Goal: Information Seeking & Learning: Learn about a topic

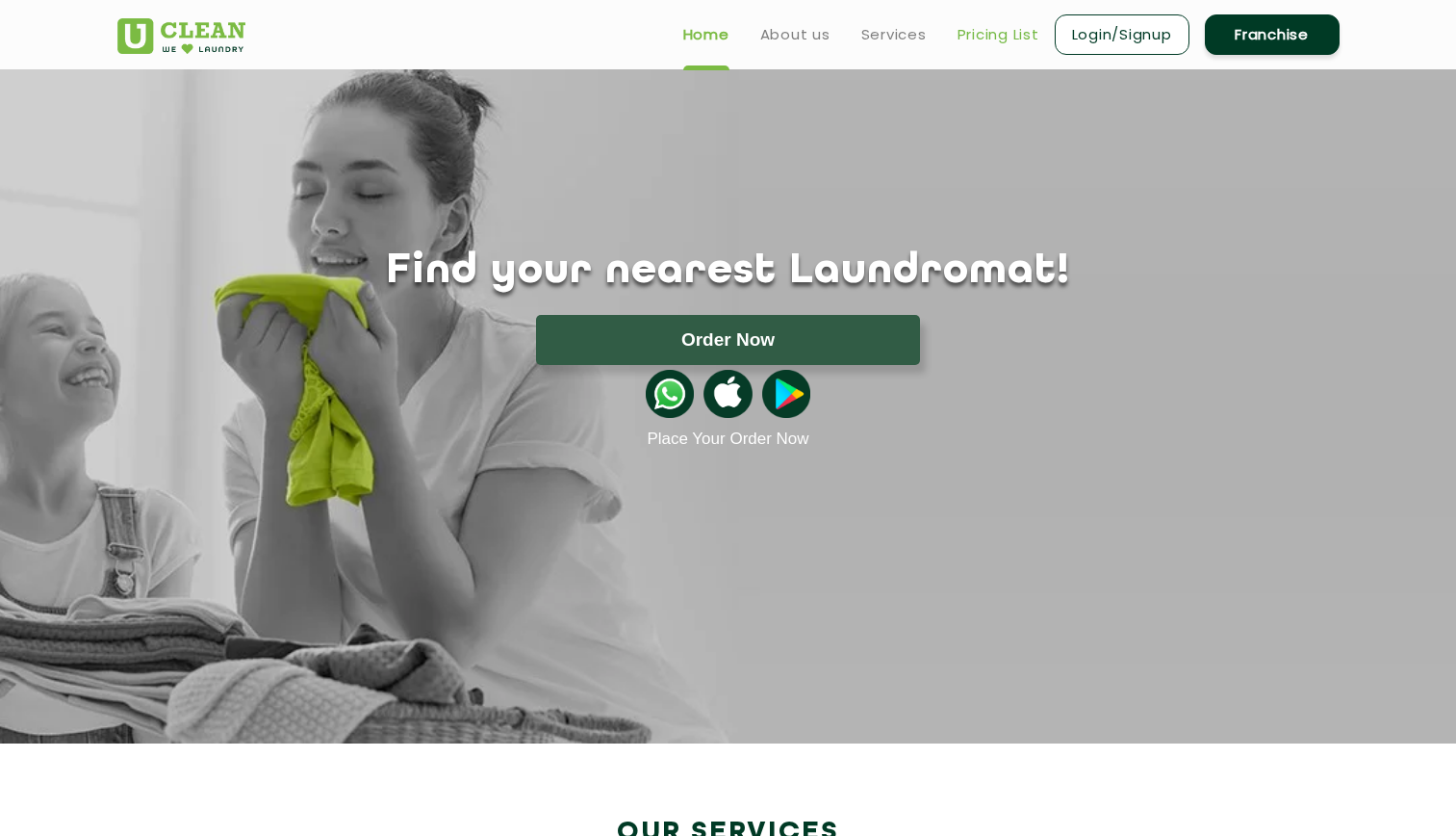
click at [1017, 26] on link "Pricing List" at bounding box center [998, 34] width 82 height 23
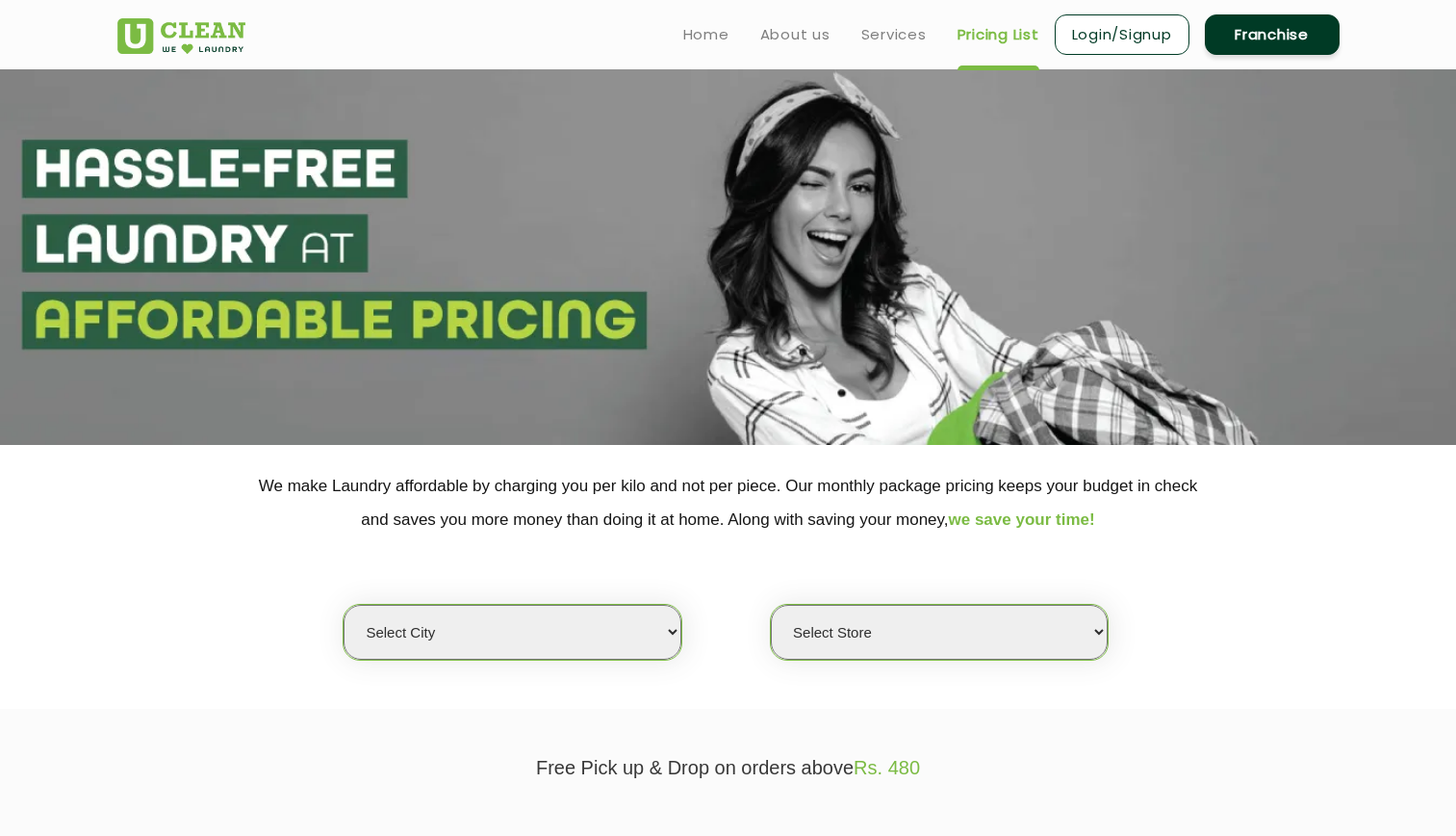
click at [515, 623] on select "Select city [GEOGRAPHIC_DATA] [GEOGRAPHIC_DATA] [GEOGRAPHIC_DATA] [GEOGRAPHIC_D…" at bounding box center [511, 631] width 337 height 54
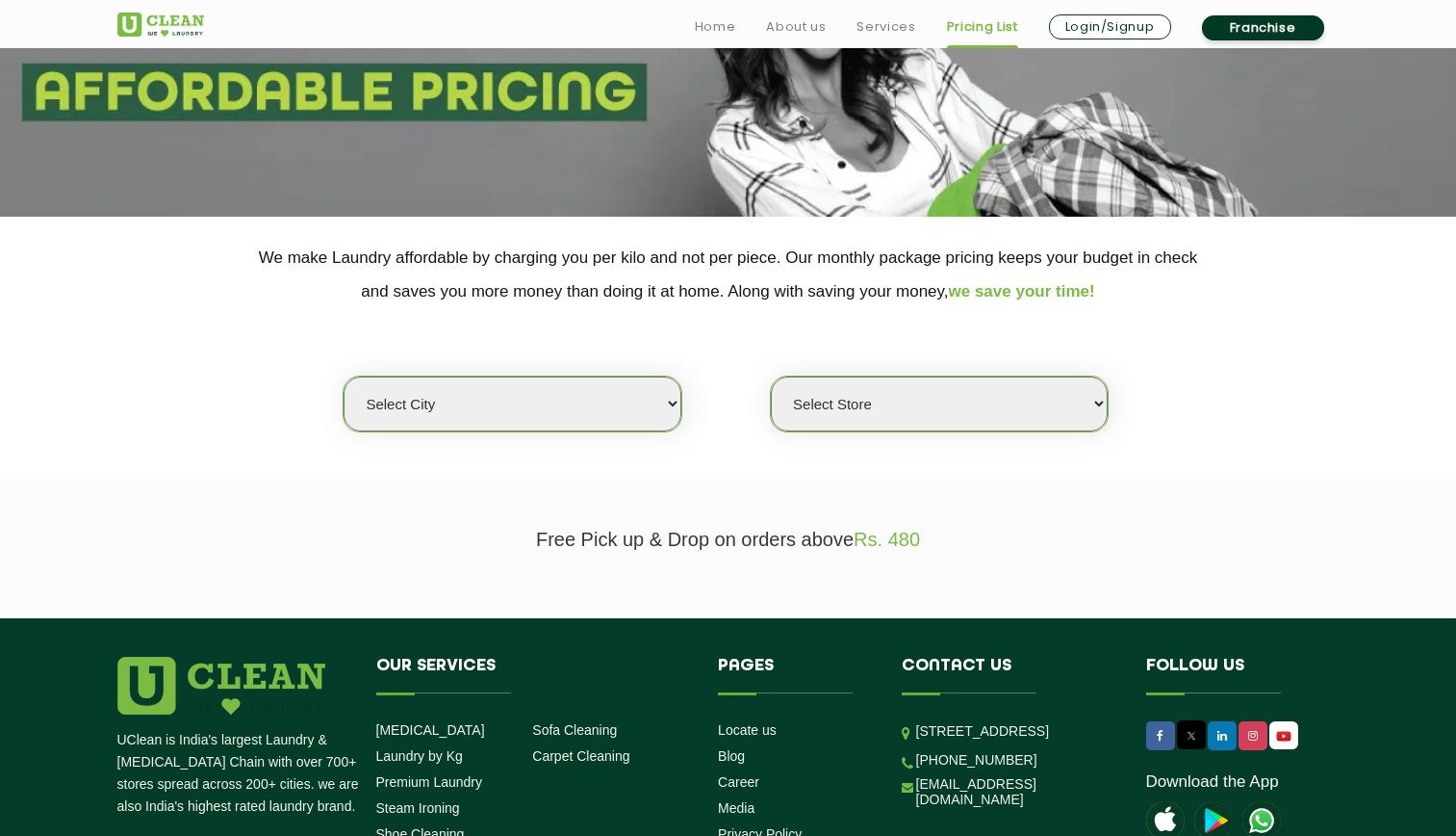
scroll to position [230, 0]
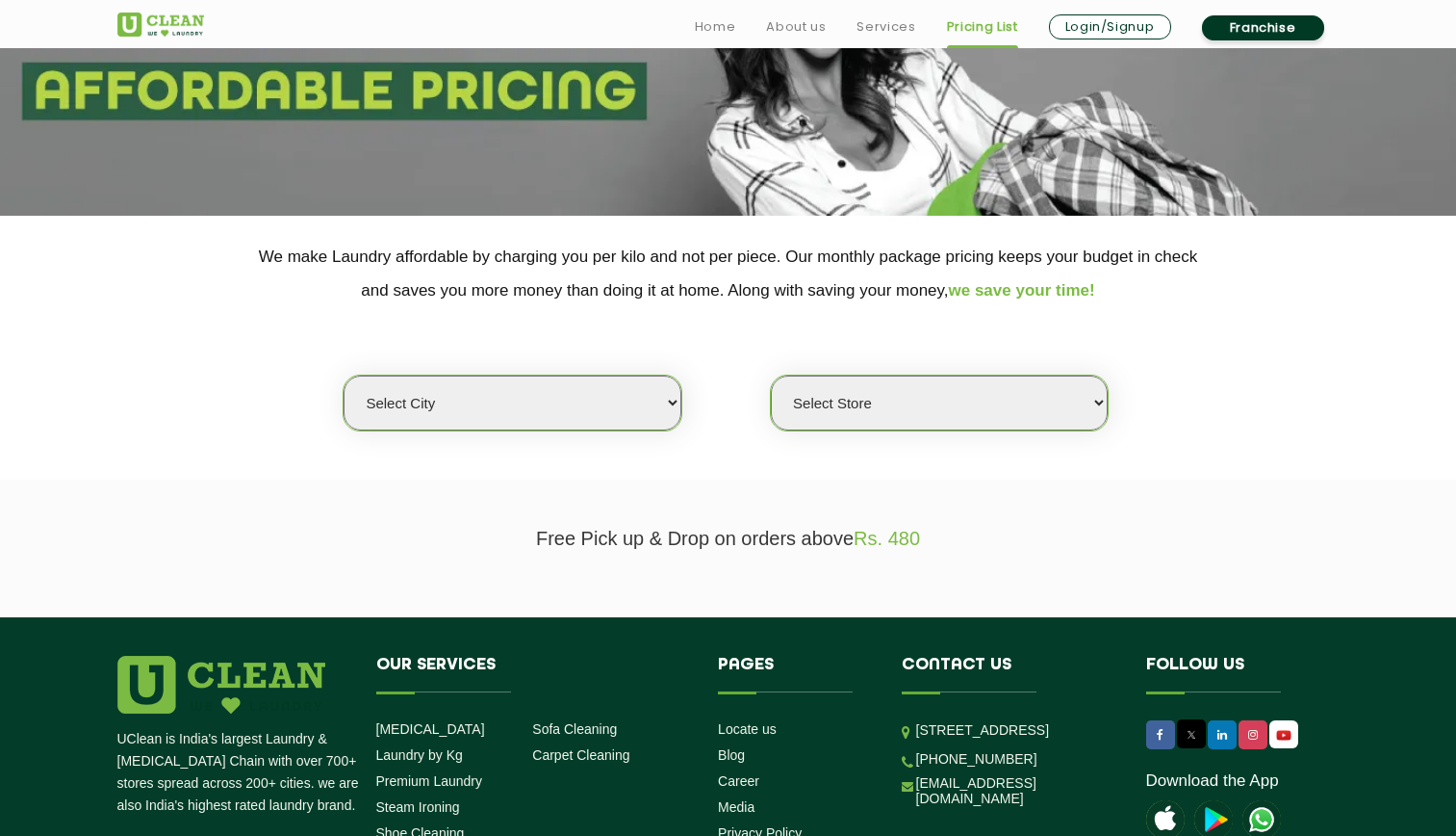
click at [421, 395] on select "Select city [GEOGRAPHIC_DATA] [GEOGRAPHIC_DATA] [GEOGRAPHIC_DATA] [GEOGRAPHIC_D…" at bounding box center [511, 403] width 337 height 54
select select "16"
click at [343, 376] on select "Select city [GEOGRAPHIC_DATA] [GEOGRAPHIC_DATA] [GEOGRAPHIC_DATA] [GEOGRAPHIC_D…" at bounding box center [511, 403] width 337 height 54
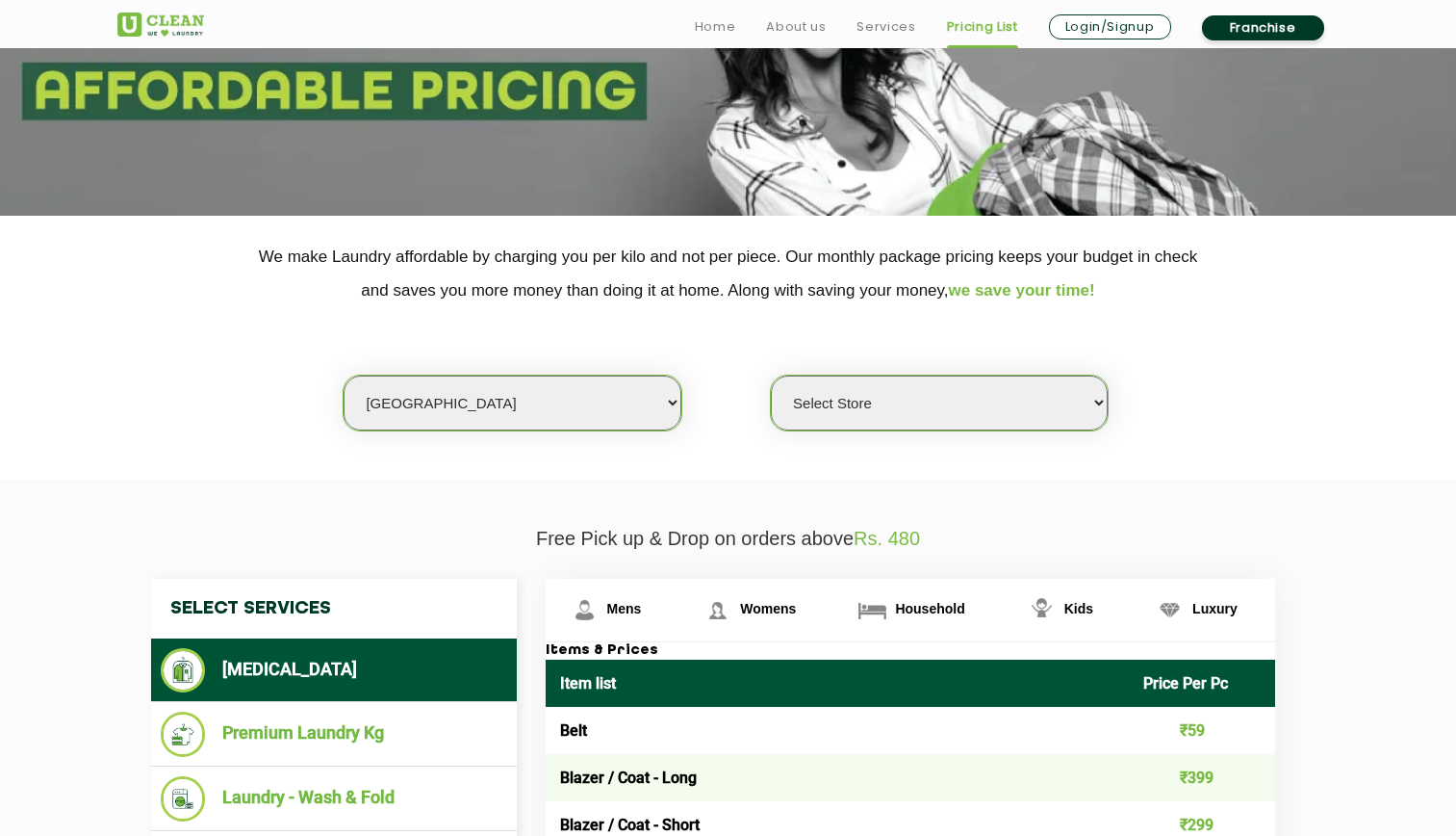
click at [919, 414] on select "Select Store UClean Deonar UClean LBS Marg UClean Chembur UClean Worli UClean […" at bounding box center [940, 403] width 337 height 54
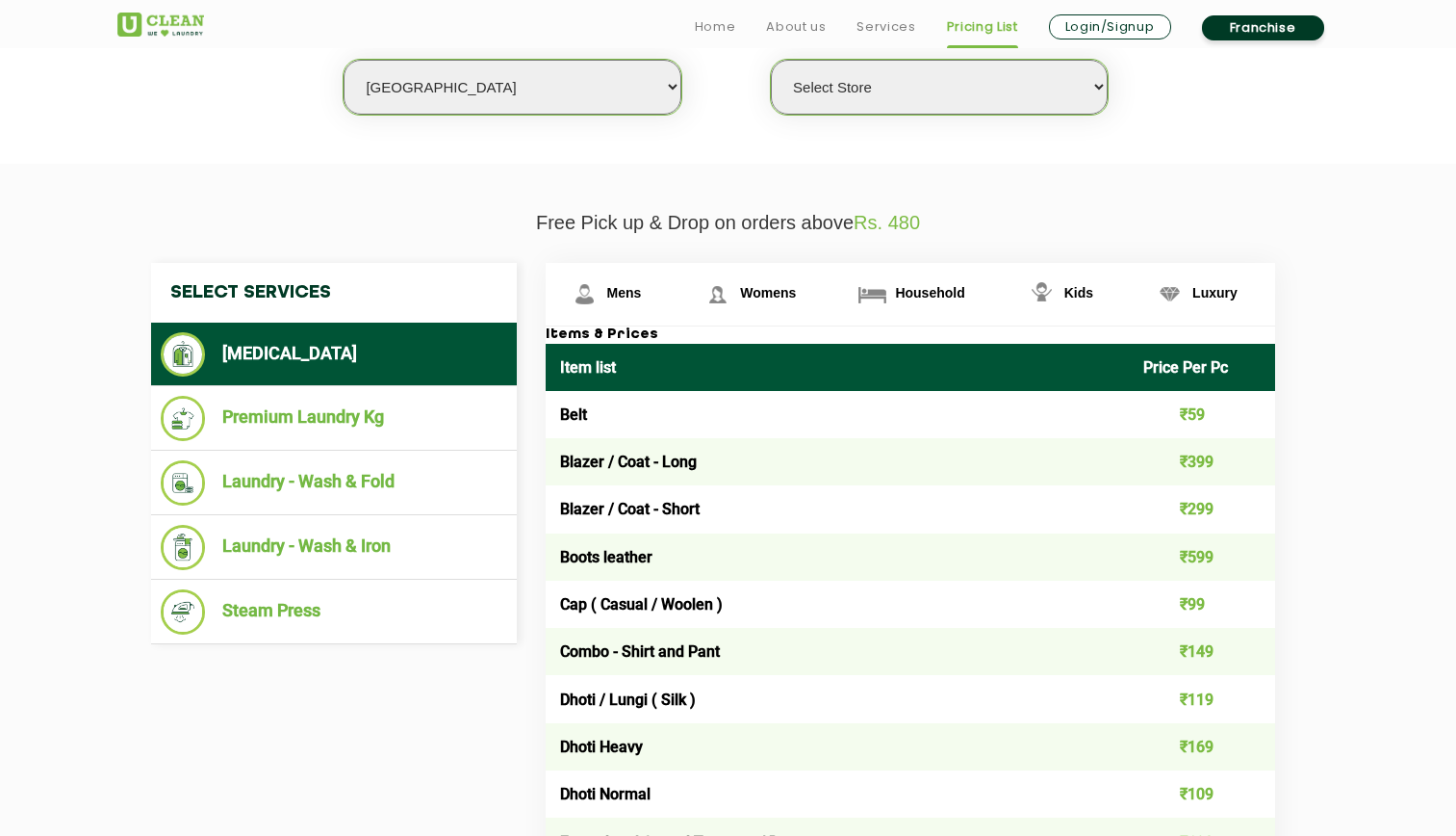
scroll to position [546, 0]
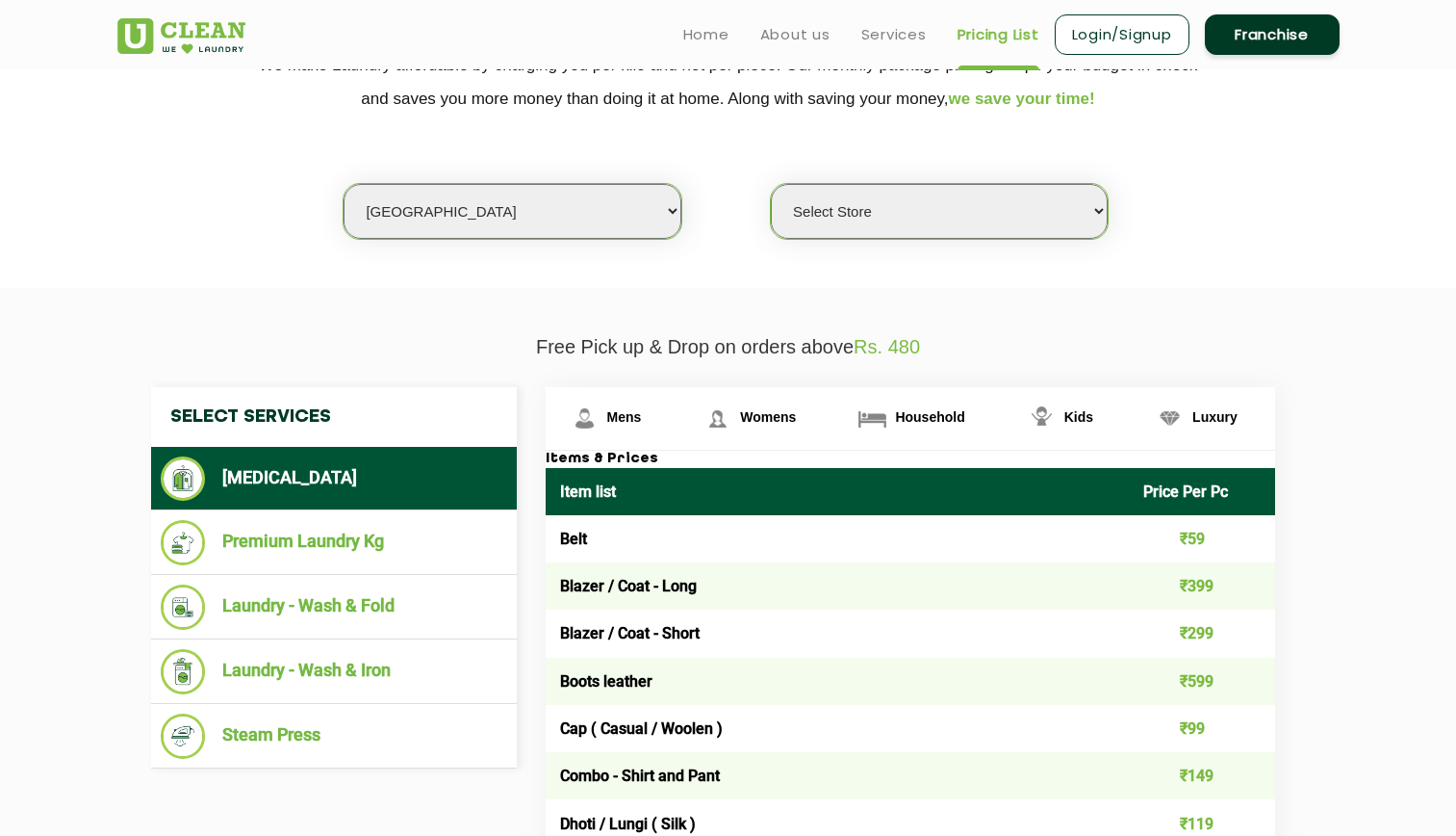
scroll to position [0, 0]
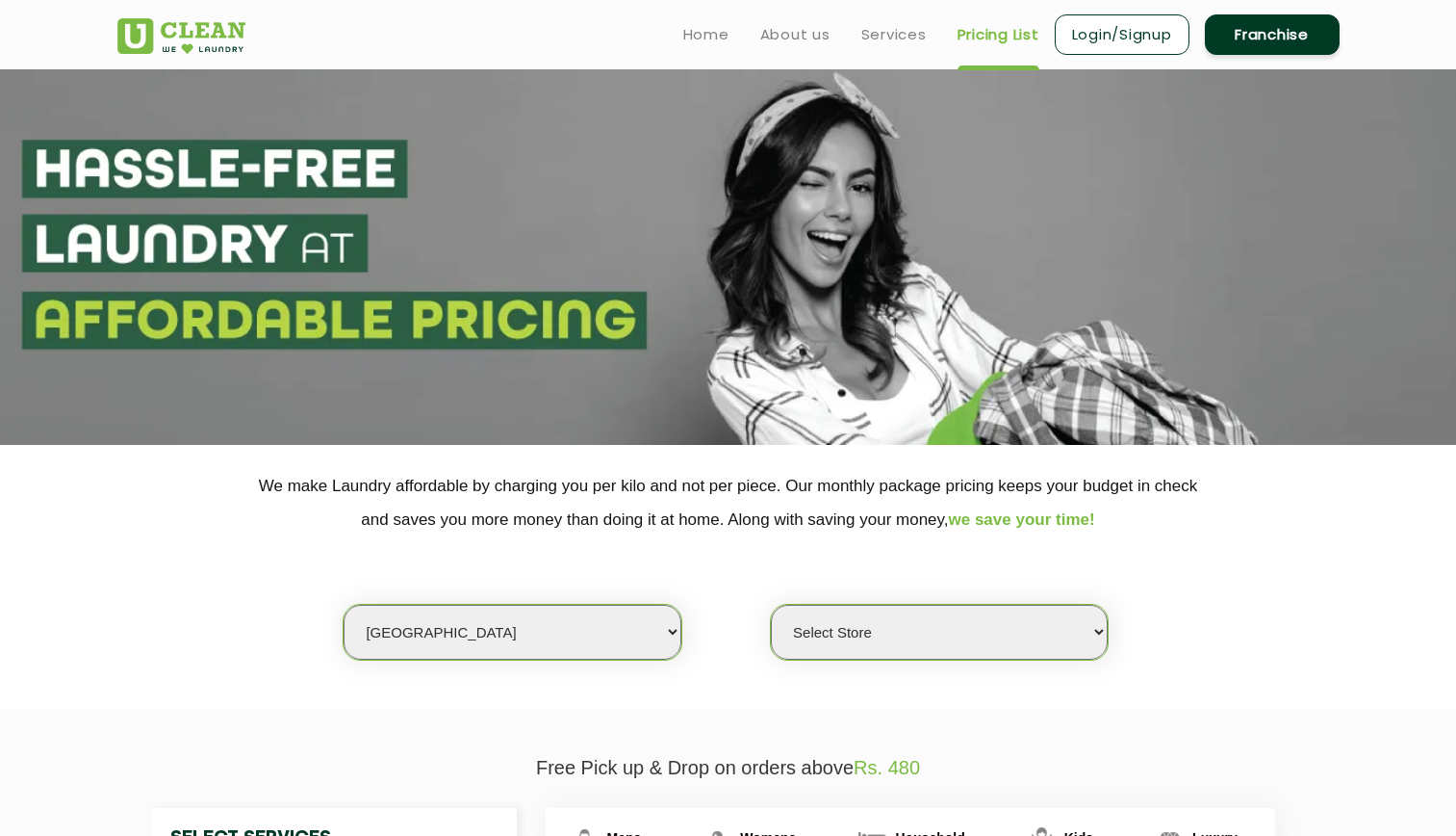
click at [723, 478] on p "We make Laundry affordable by charging you per kilo and not per piece. Our mont…" at bounding box center [729, 503] width 1223 height 67
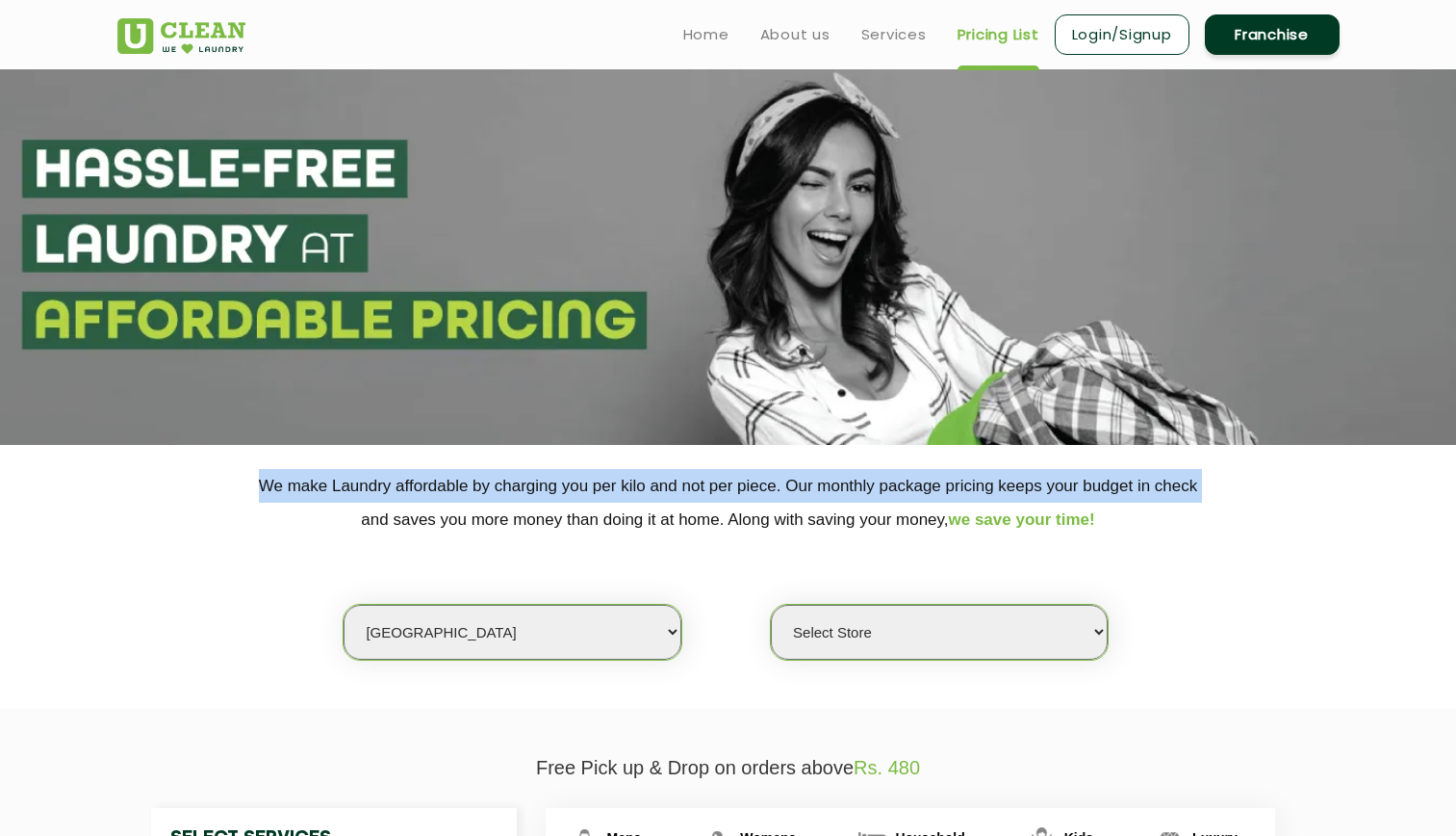
click at [723, 478] on p "We make Laundry affordable by charging you per kilo and not per piece. Our mont…" at bounding box center [729, 503] width 1223 height 67
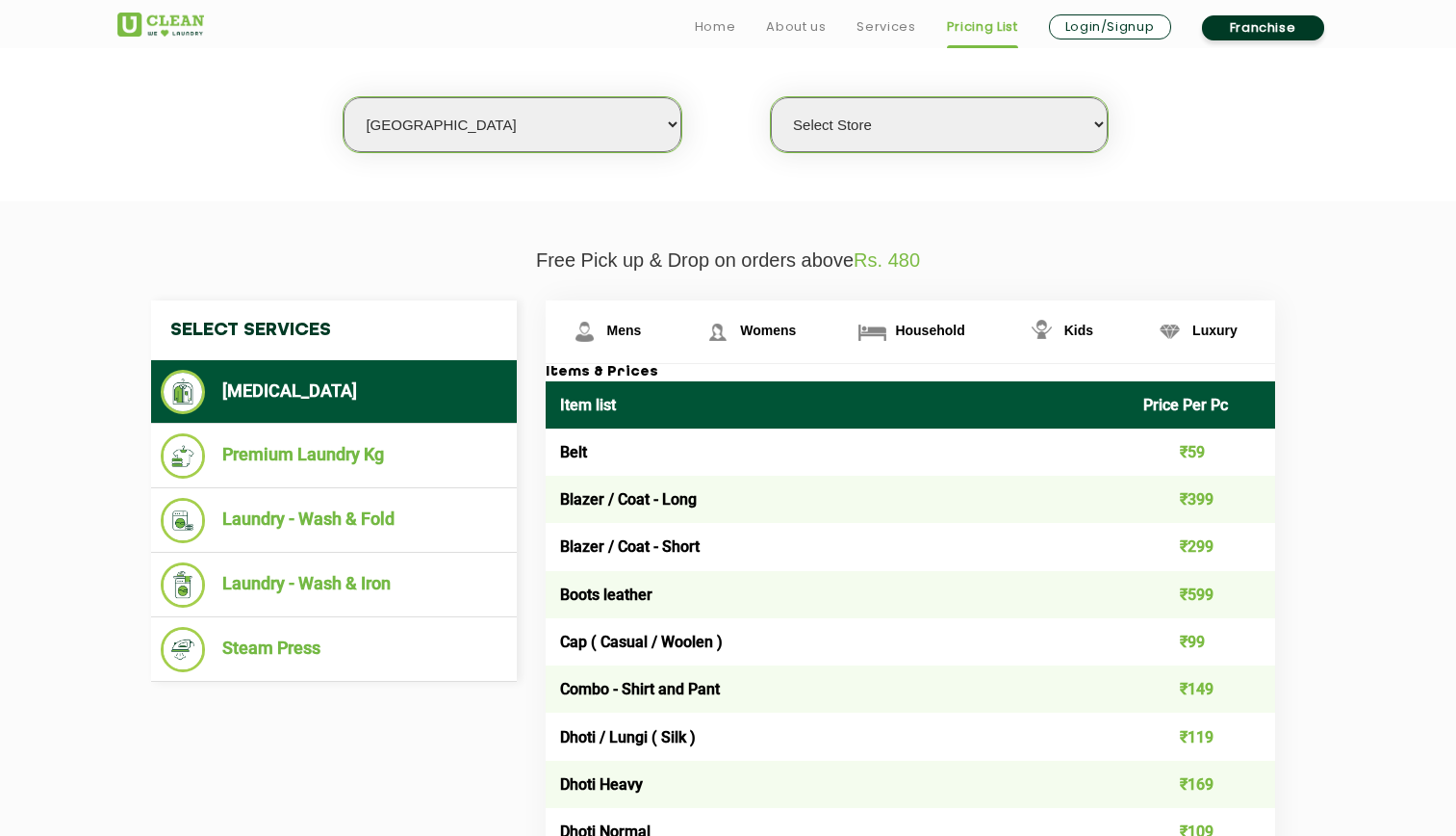
scroll to position [509, 0]
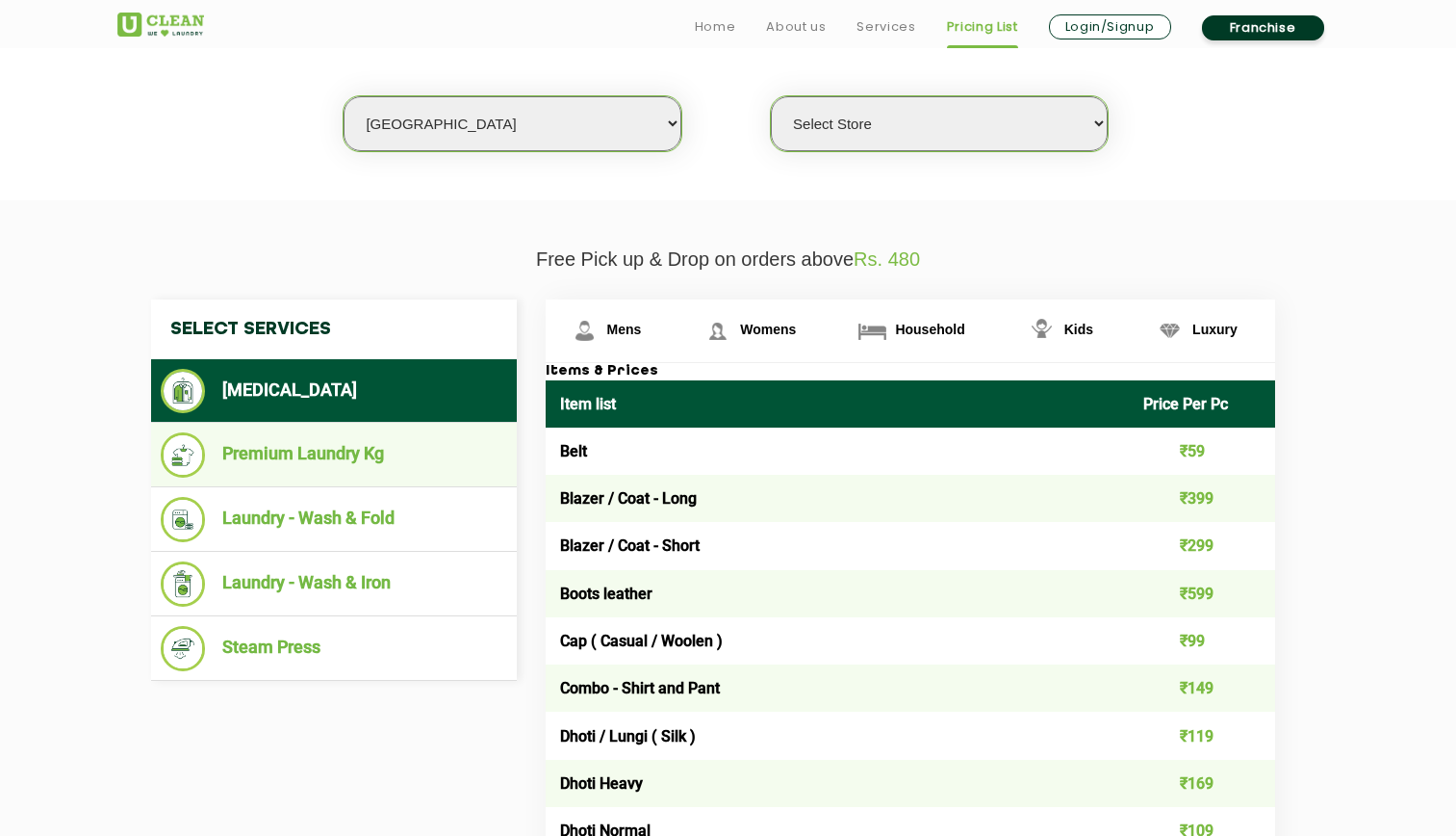
click at [363, 455] on li "Premium Laundry Kg" at bounding box center [334, 455] width 346 height 46
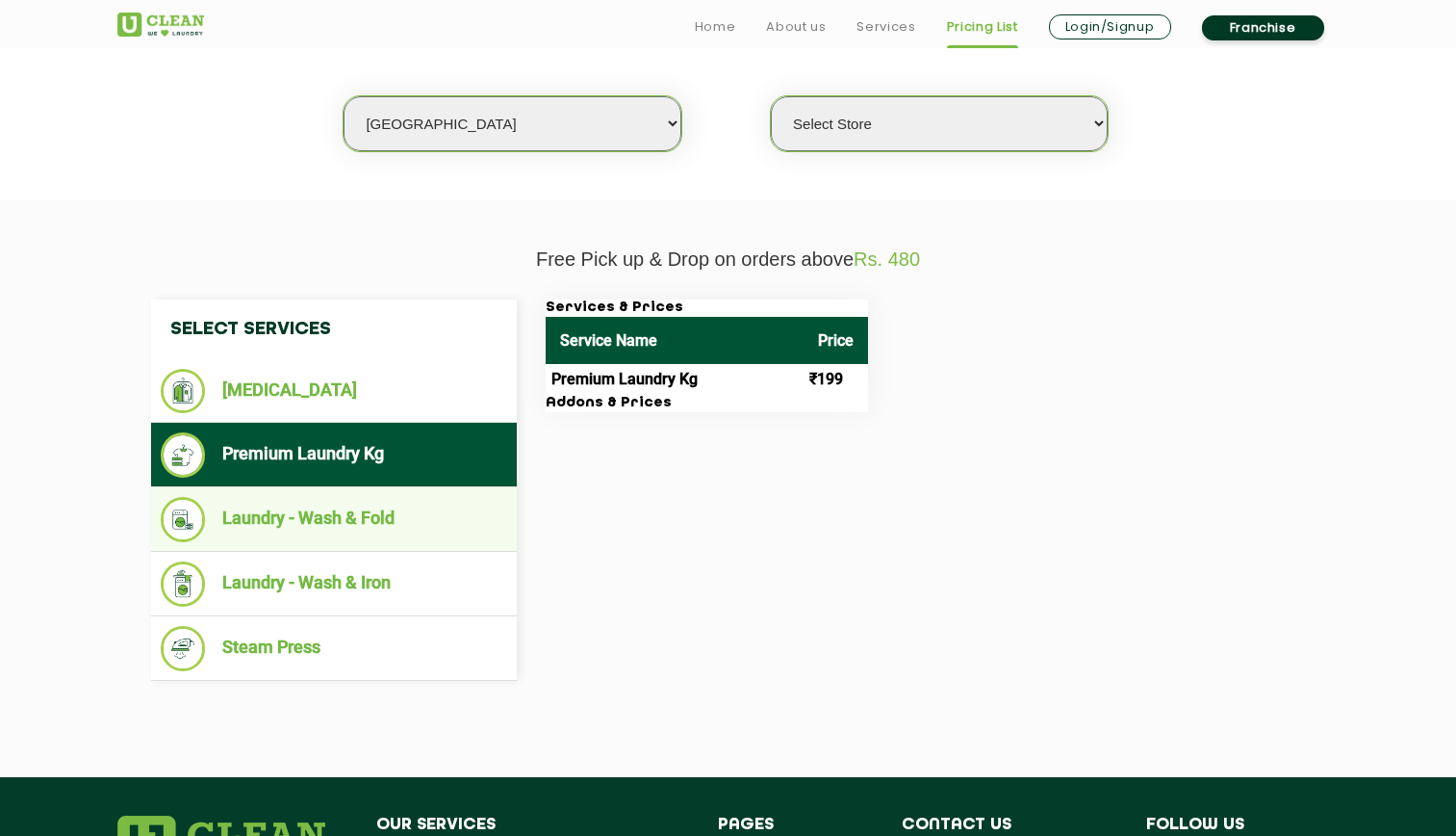
click at [352, 518] on li "Laundry - Wash & Fold" at bounding box center [334, 519] width 346 height 46
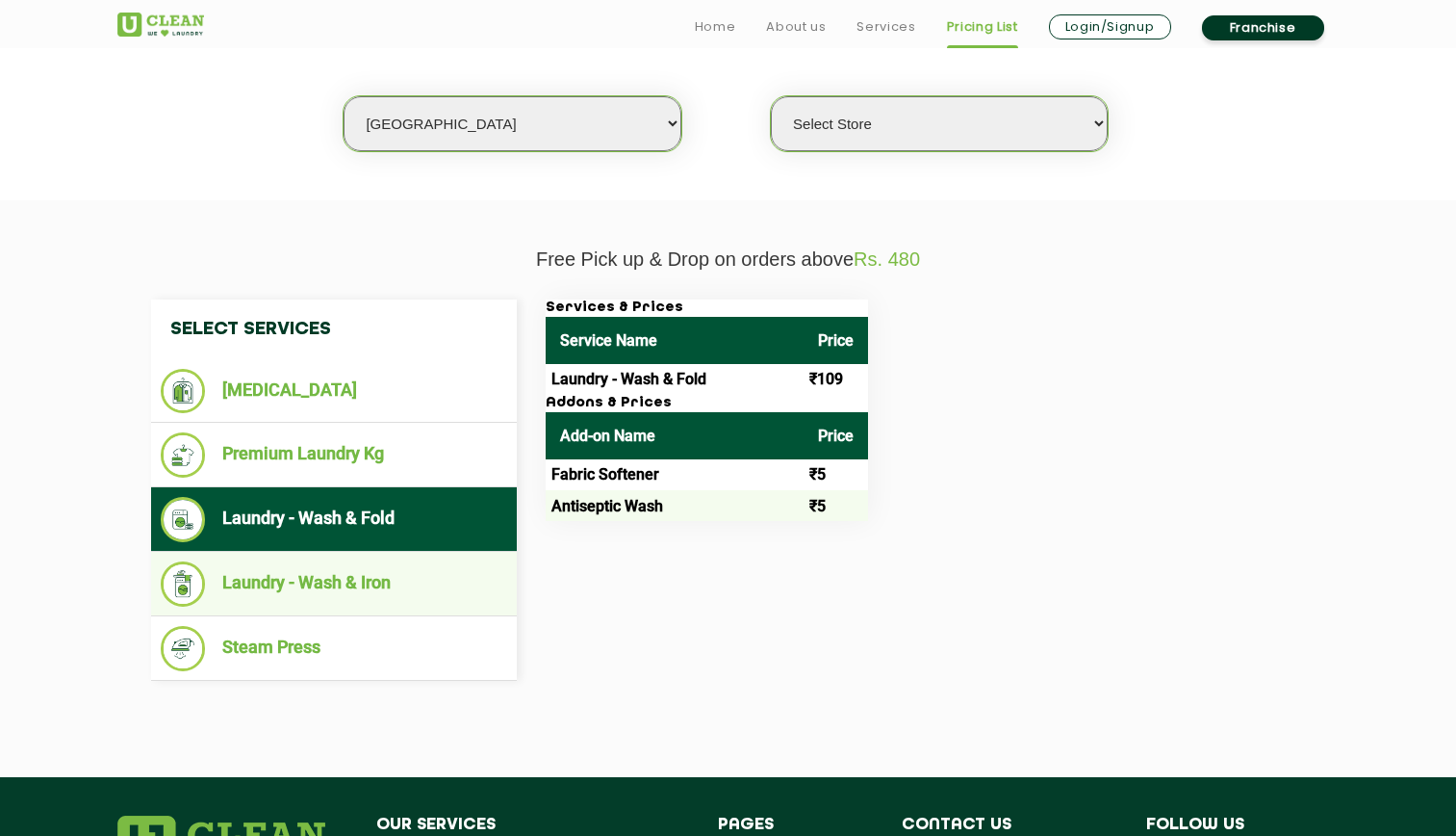
click at [340, 572] on li "Laundry - Wash & Iron" at bounding box center [334, 584] width 346 height 46
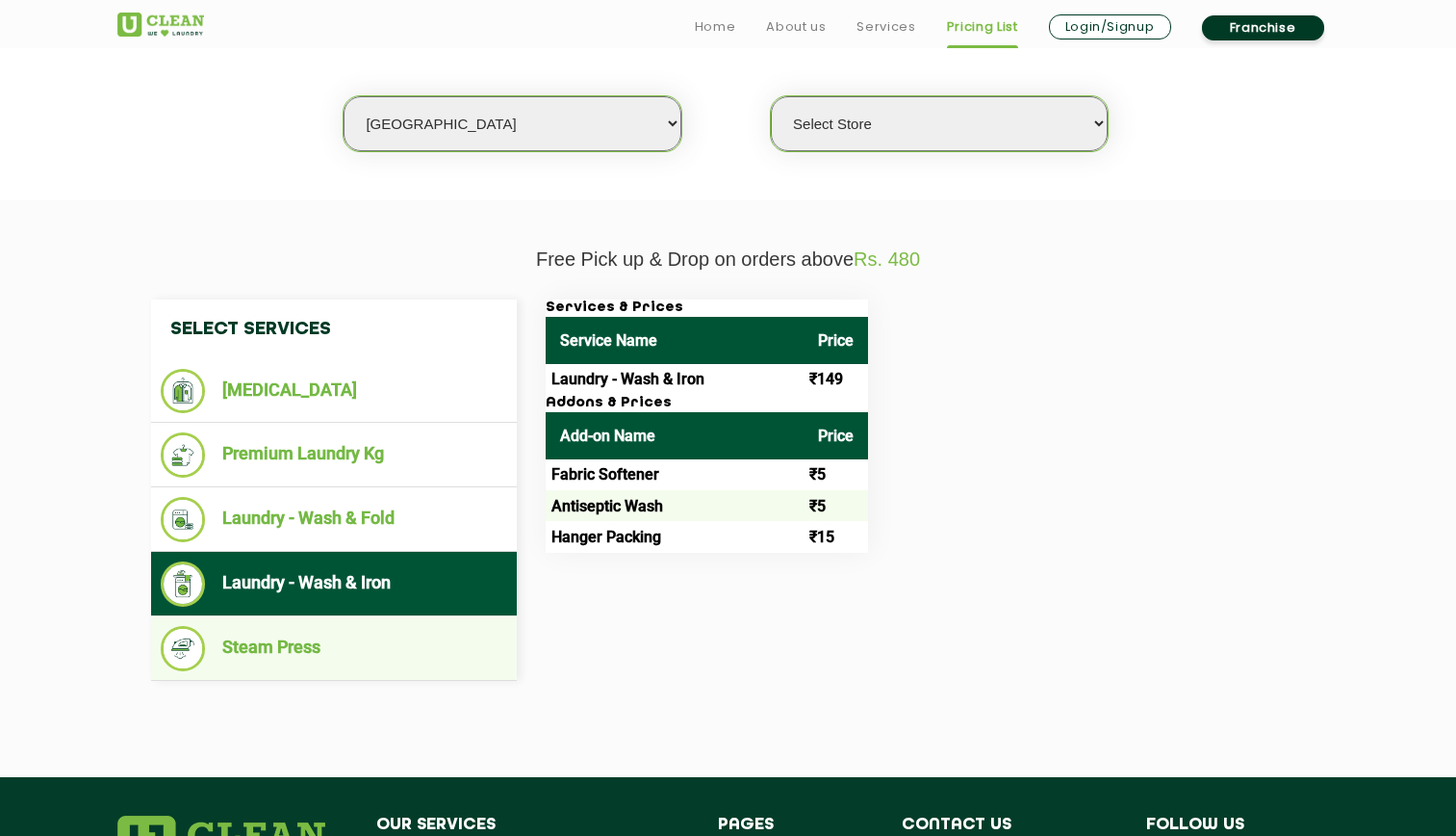
click at [309, 637] on li "Steam Press" at bounding box center [334, 649] width 346 height 46
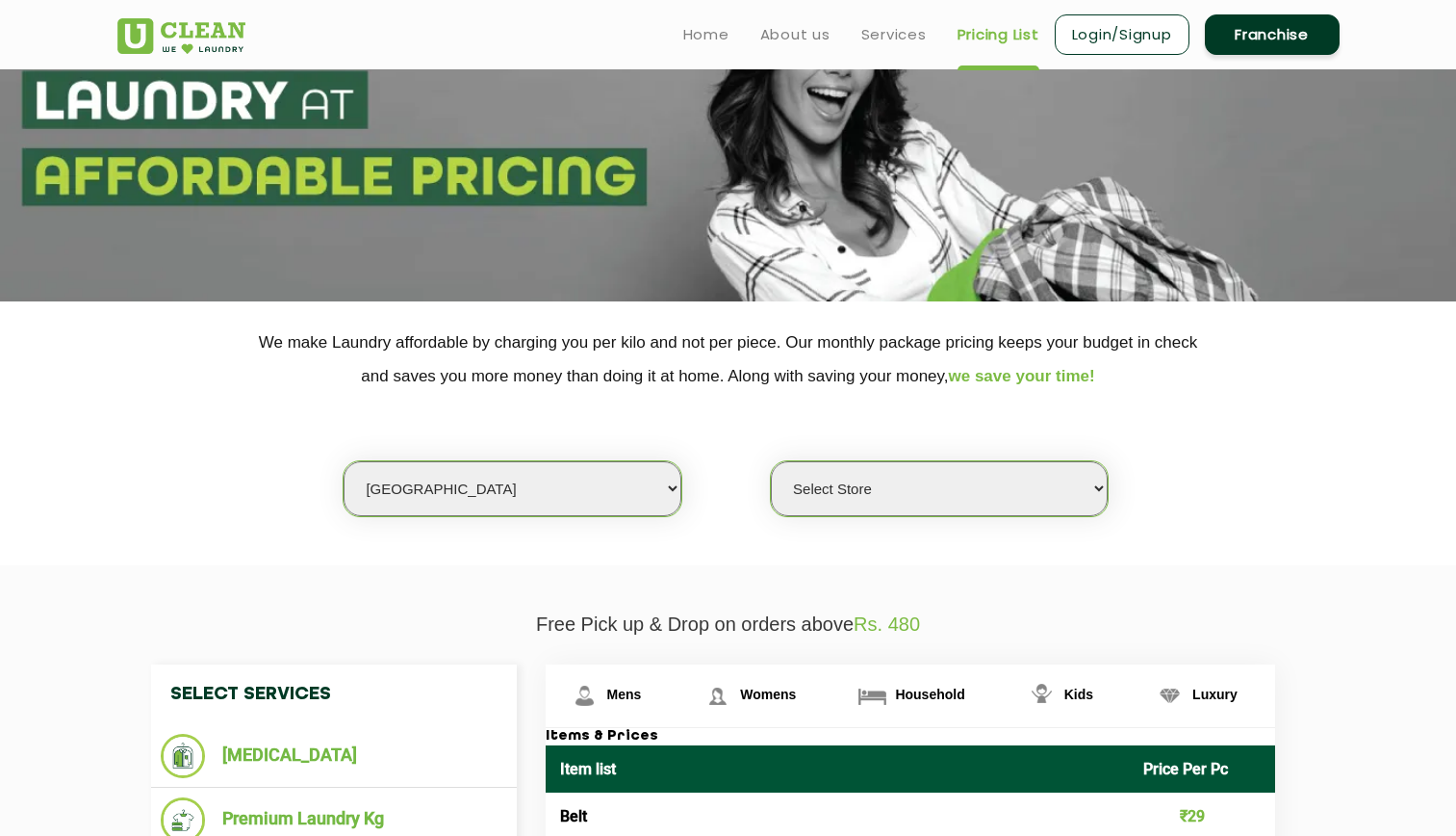
scroll to position [0, 0]
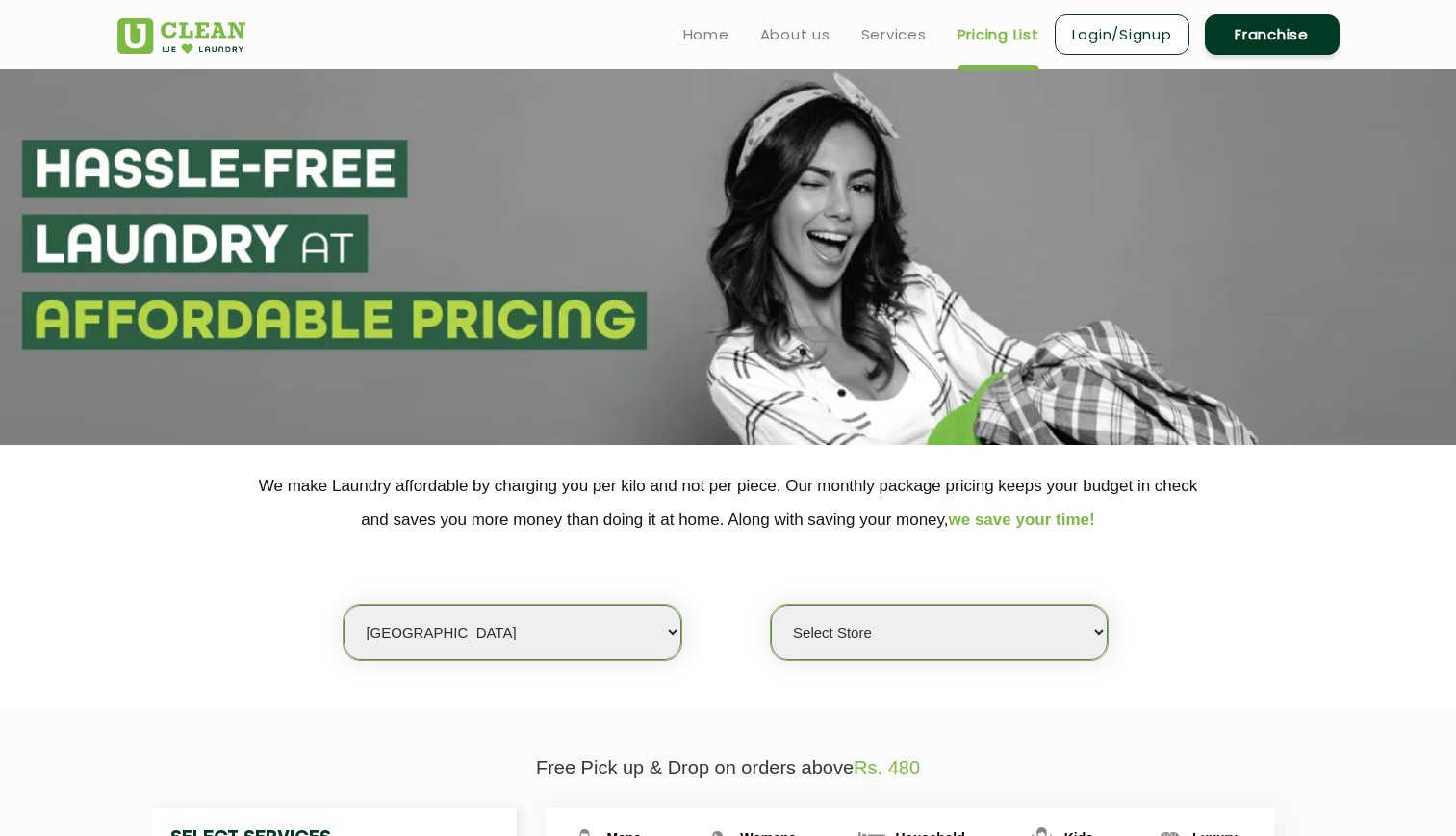
click at [484, 491] on p "We make Laundry affordable by charging you per kilo and not per piece. Our mont…" at bounding box center [729, 503] width 1223 height 67
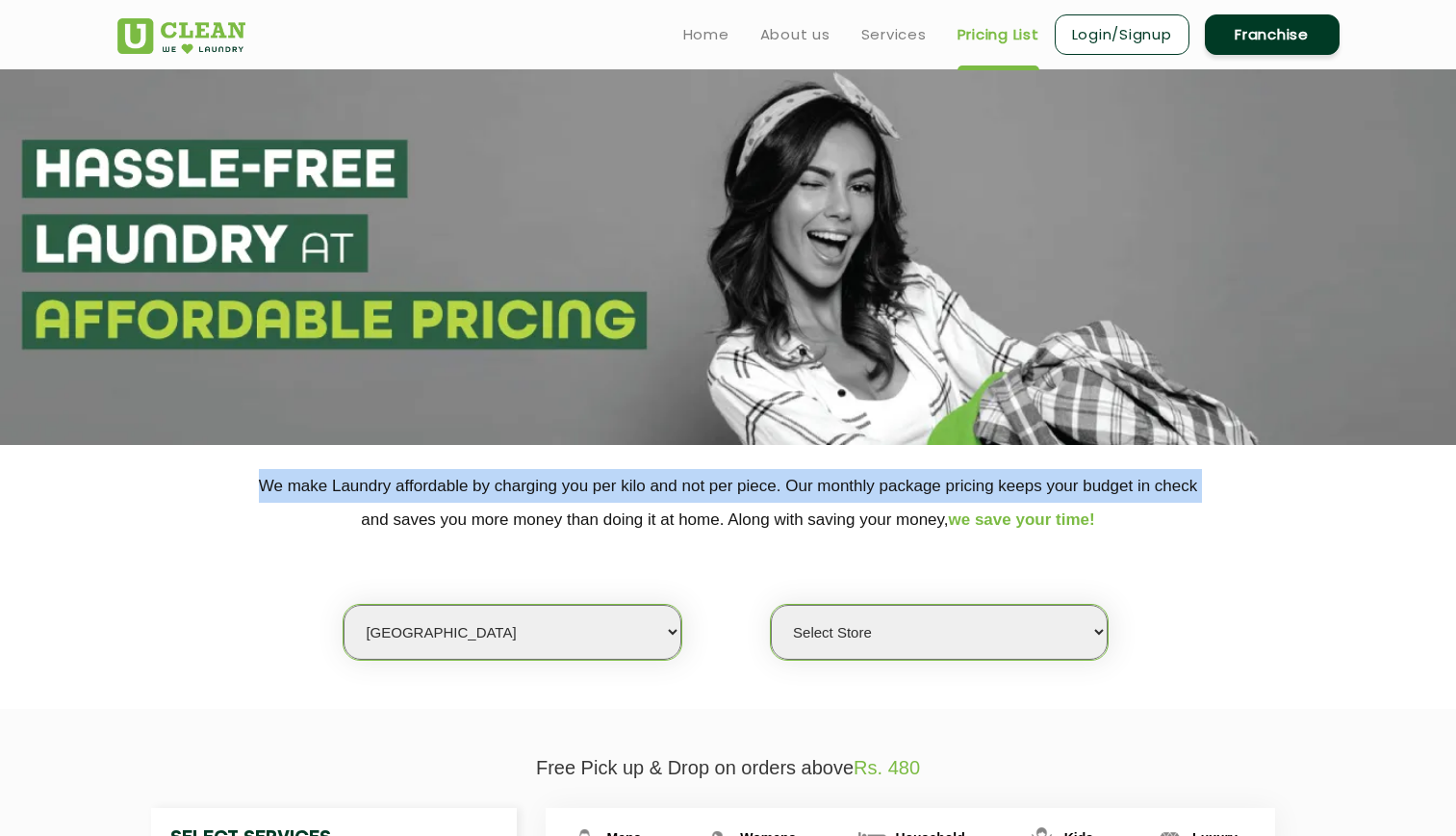
click at [484, 491] on p "We make Laundry affordable by charging you per kilo and not per piece. Our mont…" at bounding box center [729, 503] width 1223 height 67
click at [902, 36] on link "Services" at bounding box center [894, 34] width 65 height 23
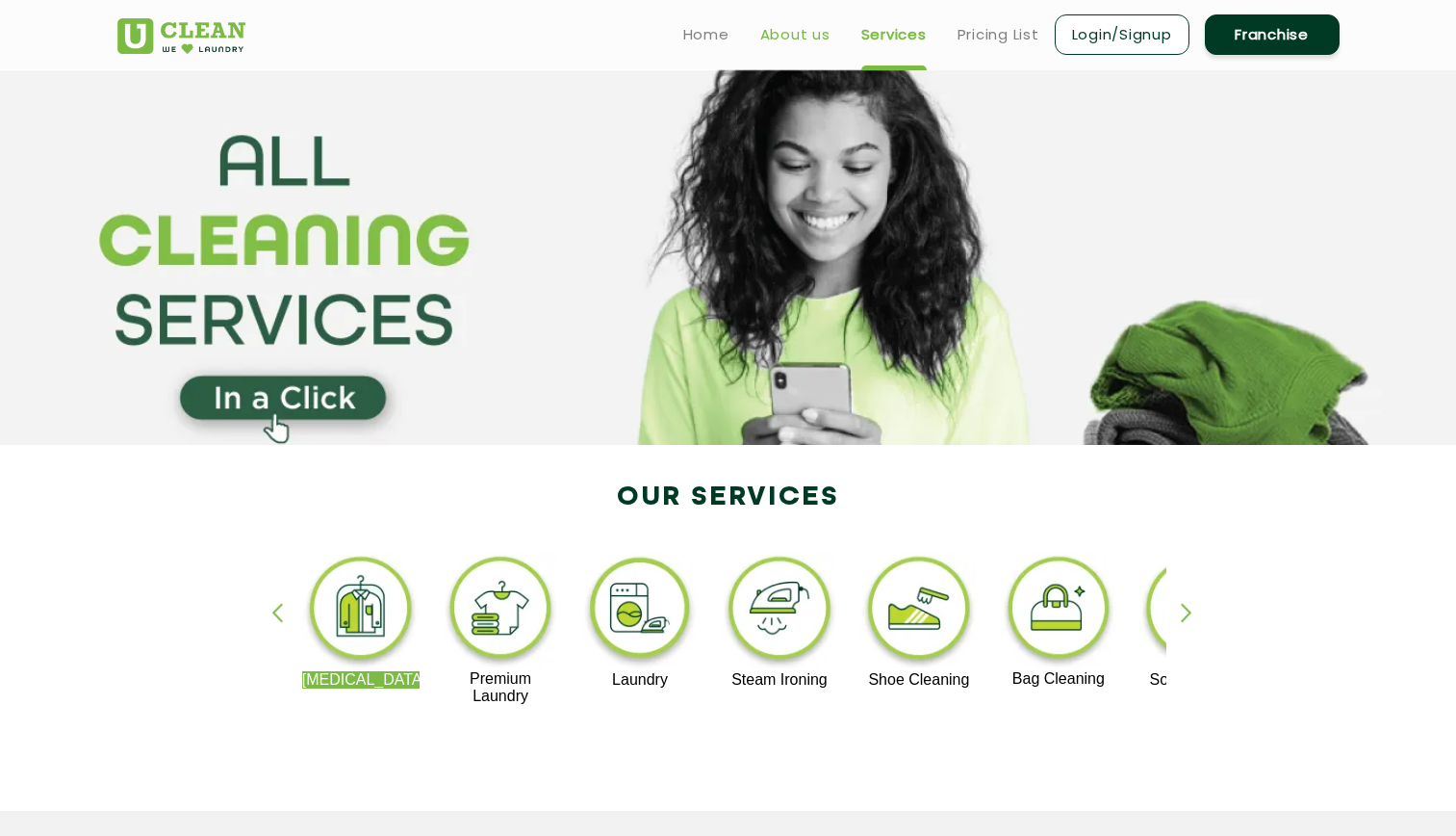
click at [818, 29] on link "About us" at bounding box center [795, 34] width 70 height 23
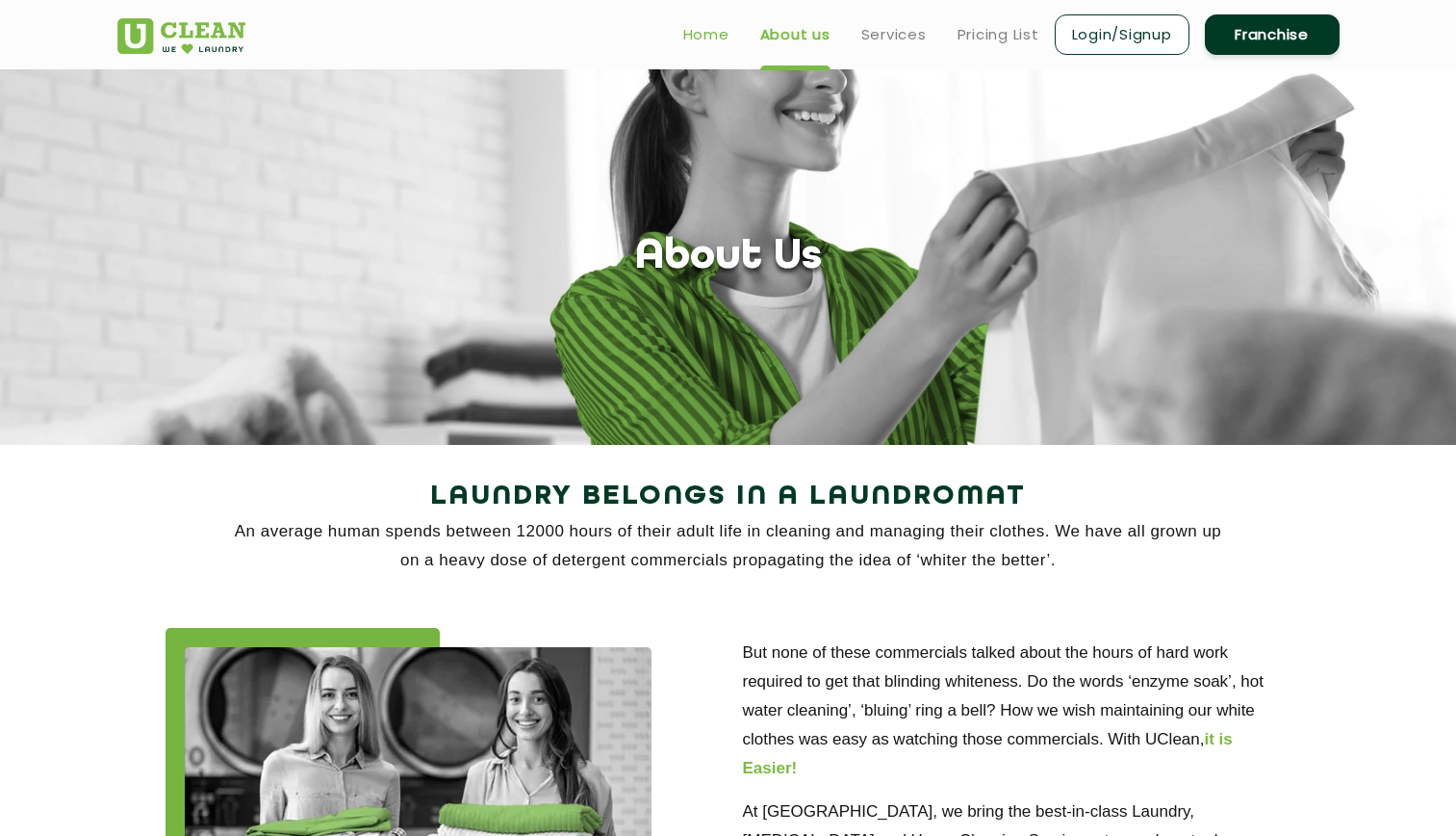
click at [709, 27] on link "Home" at bounding box center [706, 34] width 46 height 23
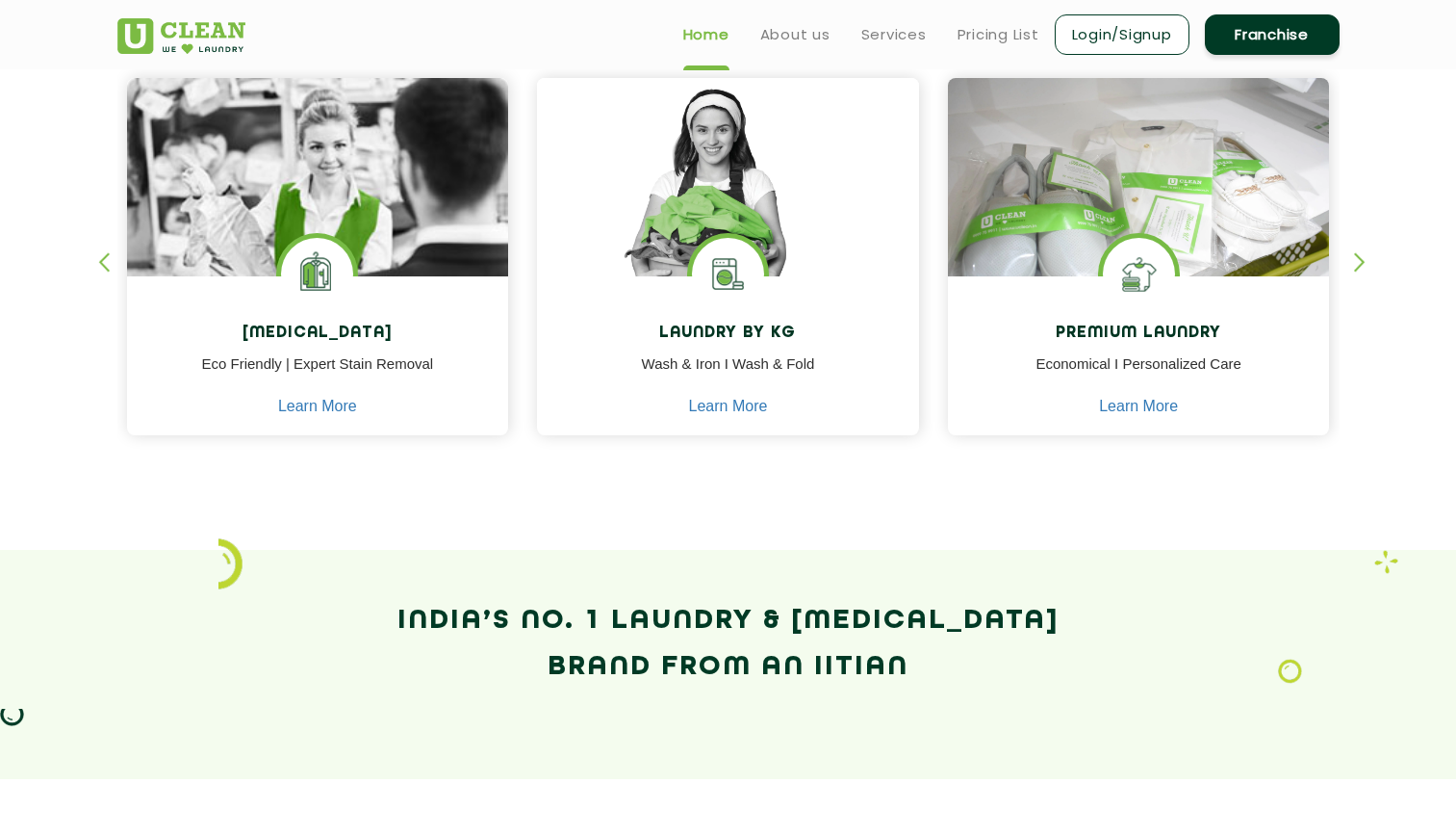
scroll to position [830, 0]
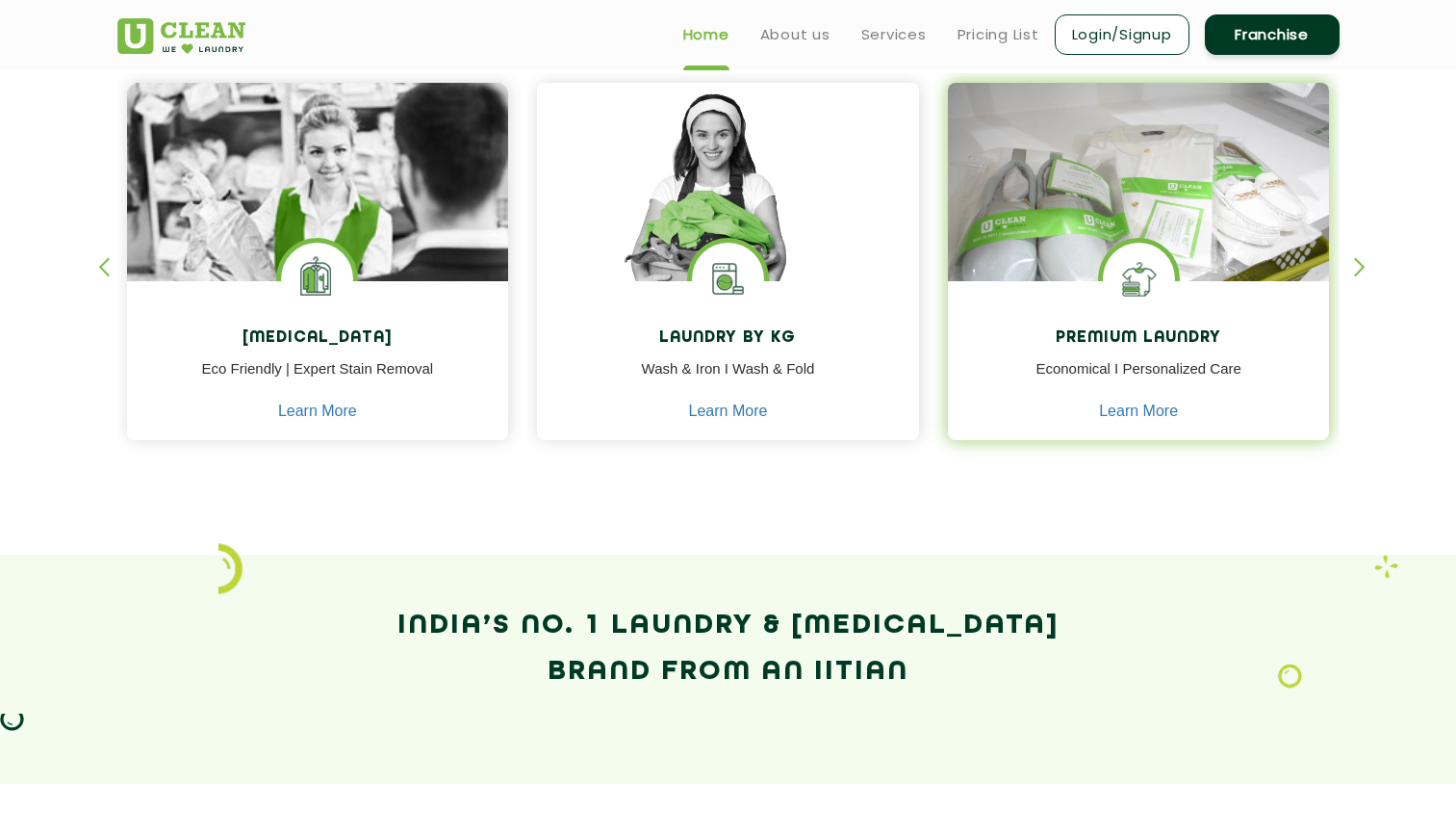
click at [1137, 297] on img at bounding box center [1138, 278] width 72 height 72
click at [1136, 336] on h4 "Premium Laundry" at bounding box center [1138, 338] width 353 height 18
click at [1131, 130] on img at bounding box center [1139, 210] width 382 height 254
click at [1166, 415] on link "Learn More" at bounding box center [1138, 412] width 79 height 18
